Goal: Task Accomplishment & Management: Complete application form

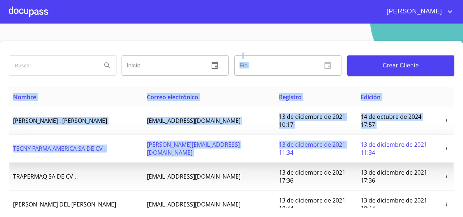
drag, startPoint x: 232, startPoint y: 81, endPoint x: 249, endPoint y: 152, distance: 72.3
click at [249, 152] on div "Inicio ​ Fin ​ Crear Cliente Nombre Correo electrónico Registro Edición ROMEO .…" at bounding box center [231, 136] width 463 height 190
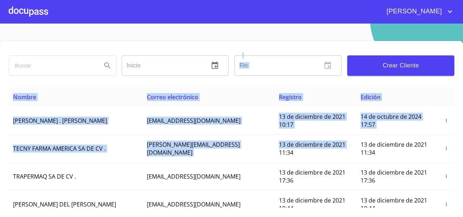
click at [28, 6] on div at bounding box center [28, 11] width 39 height 23
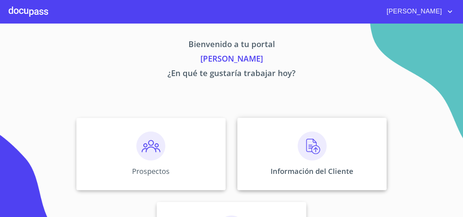
click at [277, 131] on div "Información del Cliente" at bounding box center [313, 154] width 150 height 72
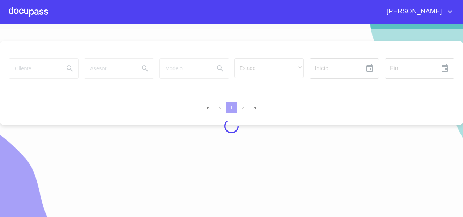
click at [28, 70] on div at bounding box center [231, 125] width 463 height 193
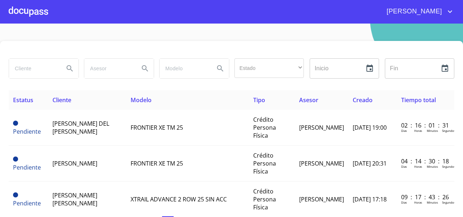
click at [20, 15] on div at bounding box center [28, 11] width 39 height 23
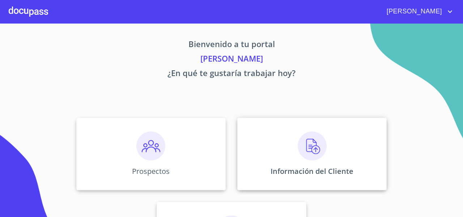
click at [261, 134] on div "Información del Cliente" at bounding box center [313, 154] width 150 height 72
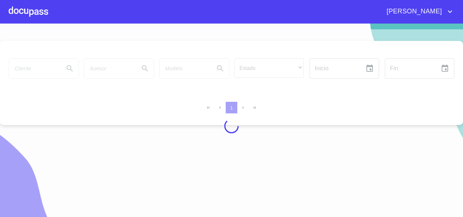
click at [31, 68] on div at bounding box center [231, 125] width 463 height 193
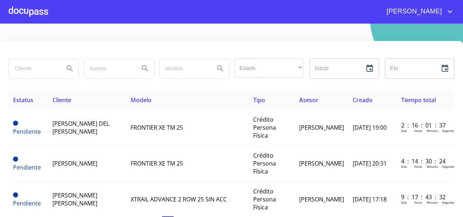
click at [31, 68] on input "search" at bounding box center [33, 69] width 49 height 20
type input "[PERSON_NAME]"
click at [67, 65] on icon "Search" at bounding box center [70, 68] width 6 height 6
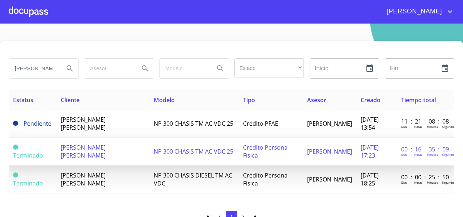
click at [96, 148] on span "[PERSON_NAME] [PERSON_NAME]" at bounding box center [83, 151] width 45 height 16
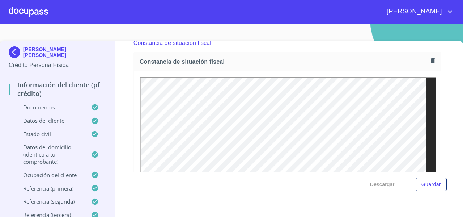
scroll to position [1948, 0]
click at [430, 65] on icon "button" at bounding box center [433, 61] width 7 height 7
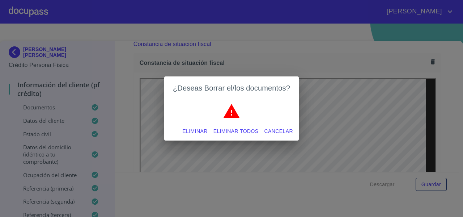
click at [251, 123] on div "Eliminar Eliminar todos Cancelar" at bounding box center [231, 131] width 135 height 19
click at [251, 135] on span "Eliminar todos" at bounding box center [236, 131] width 45 height 9
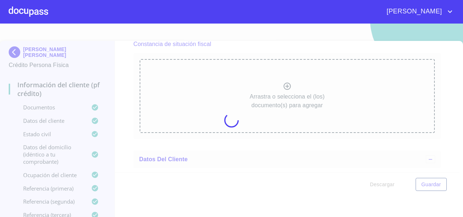
click at [233, 124] on icon at bounding box center [232, 120] width 14 height 14
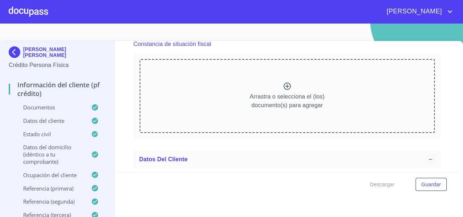
click at [235, 112] on div "Arrastra o selecciona el (los) documento(s) para agregar" at bounding box center [287, 96] width 295 height 74
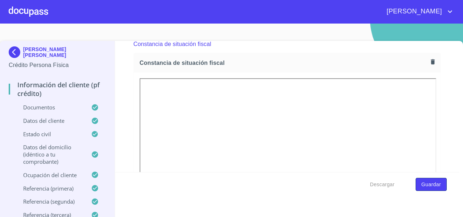
click at [422, 182] on span "Guardar" at bounding box center [432, 184] width 20 height 9
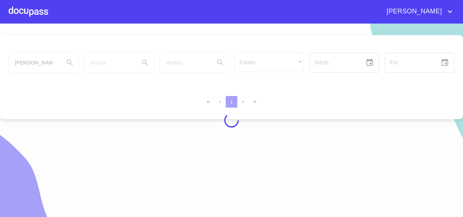
scroll to position [9, 0]
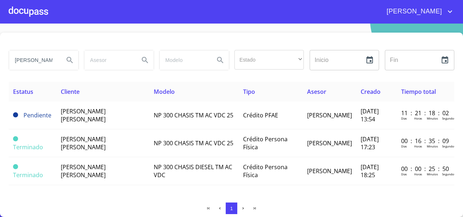
click at [36, 13] on div at bounding box center [28, 11] width 39 height 23
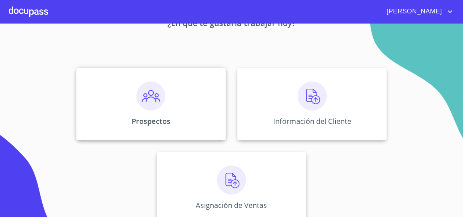
scroll to position [62, 0]
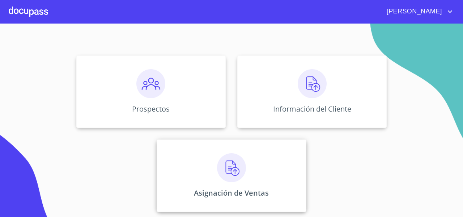
click at [197, 158] on div "Asignación de Ventas" at bounding box center [232, 175] width 150 height 72
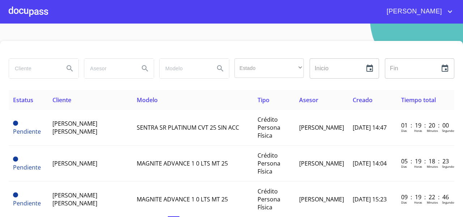
click at [29, 68] on input "search" at bounding box center [33, 69] width 49 height 20
type input "[DEMOGRAPHIC_DATA][PERSON_NAME]"
click at [66, 68] on icon "Search" at bounding box center [70, 68] width 9 height 9
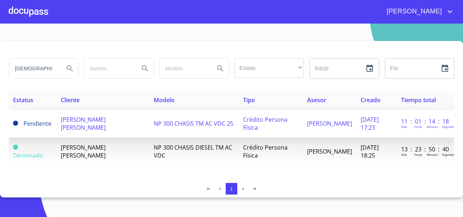
click at [95, 125] on td "[PERSON_NAME] [PERSON_NAME]" at bounding box center [102, 124] width 93 height 28
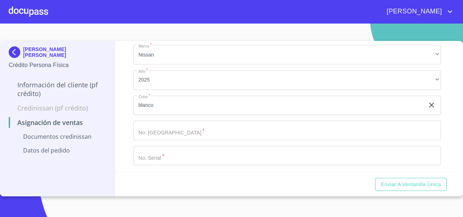
scroll to position [197, 0]
click at [163, 150] on input "Marca   *" at bounding box center [288, 154] width 308 height 20
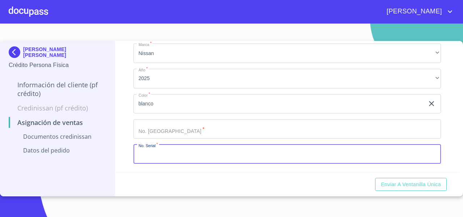
paste input "[US_VEHICLE_IDENTIFICATION_NUMBER]"
type input "[US_VEHICLE_IDENTIFICATION_NUMBER]"
click at [177, 131] on input "Marca   *" at bounding box center [288, 129] width 308 height 20
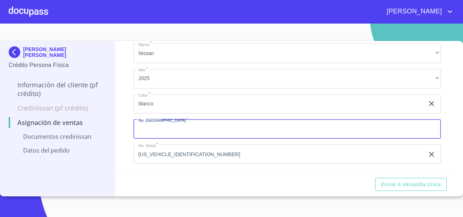
type input "2"
type input "11897"
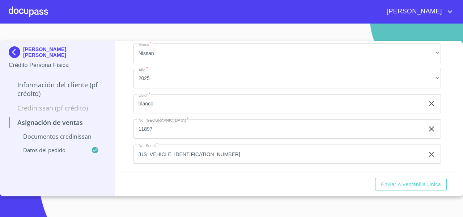
click at [128, 143] on div "Asignación de Ventas Documentos CrediNissan Dictamen CrediNissan * Arrastra o s…" at bounding box center [287, 106] width 345 height 131
click at [409, 185] on span "Enviar a Ventanilla única" at bounding box center [411, 184] width 60 height 9
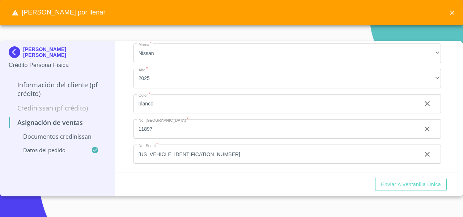
click at [450, 16] on icon "close" at bounding box center [452, 12] width 7 height 7
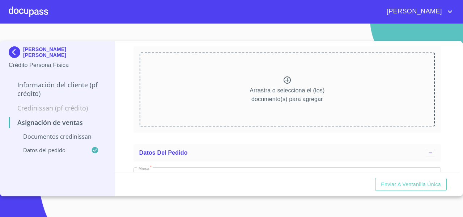
scroll to position [88, 0]
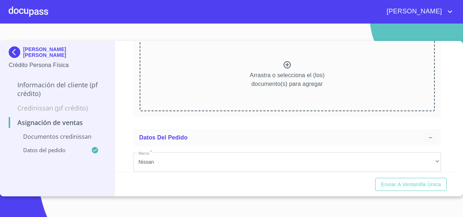
click at [170, 72] on div "Arrastra o selecciona el (los) documento(s) para agregar" at bounding box center [287, 74] width 295 height 74
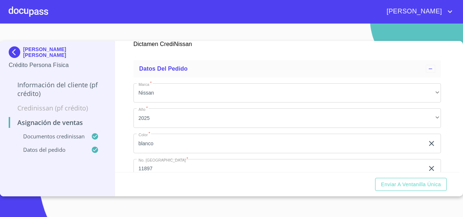
scroll to position [161, 0]
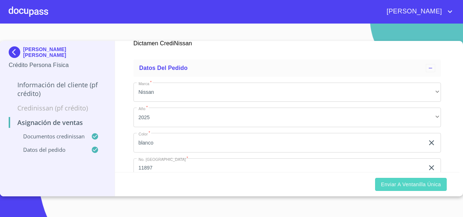
click at [390, 180] on span "Enviar a Ventanilla única" at bounding box center [411, 184] width 60 height 9
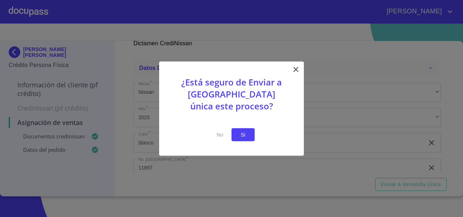
click at [235, 133] on button "Si" at bounding box center [243, 134] width 23 height 13
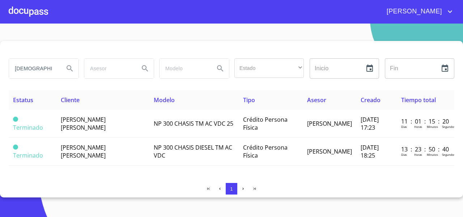
click at [23, 4] on div at bounding box center [28, 11] width 39 height 23
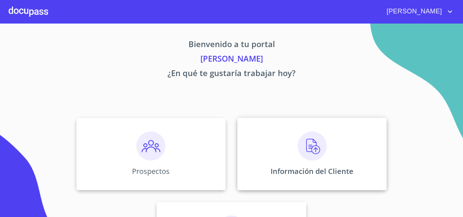
click at [249, 144] on div "Información del Cliente" at bounding box center [313, 154] width 150 height 72
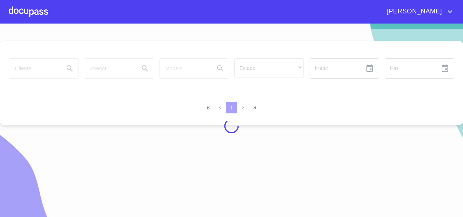
click at [22, 72] on div at bounding box center [231, 125] width 463 height 193
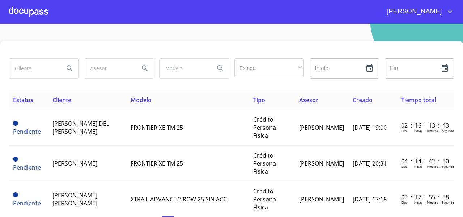
click at [23, 69] on input "search" at bounding box center [33, 69] width 49 height 20
type input "CAROLINA"
click at [64, 71] on button "Search" at bounding box center [69, 68] width 17 height 17
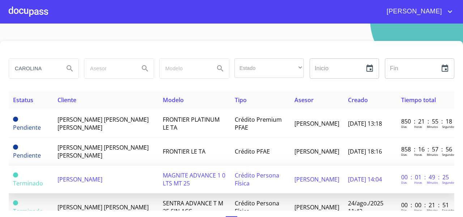
click at [102, 177] on span "[PERSON_NAME]" at bounding box center [80, 179] width 45 height 8
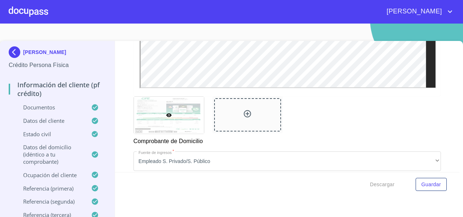
scroll to position [579, 0]
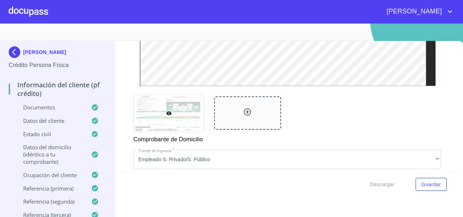
click at [217, 108] on div at bounding box center [247, 112] width 67 height 33
click at [49, 15] on div "[PERSON_NAME]" at bounding box center [251, 12] width 407 height 12
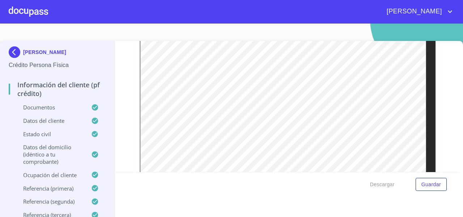
scroll to position [362, 0]
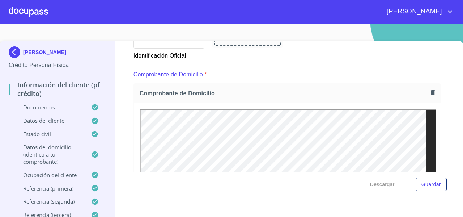
click at [13, 53] on img at bounding box center [16, 52] width 14 height 12
